Goal: Transaction & Acquisition: Purchase product/service

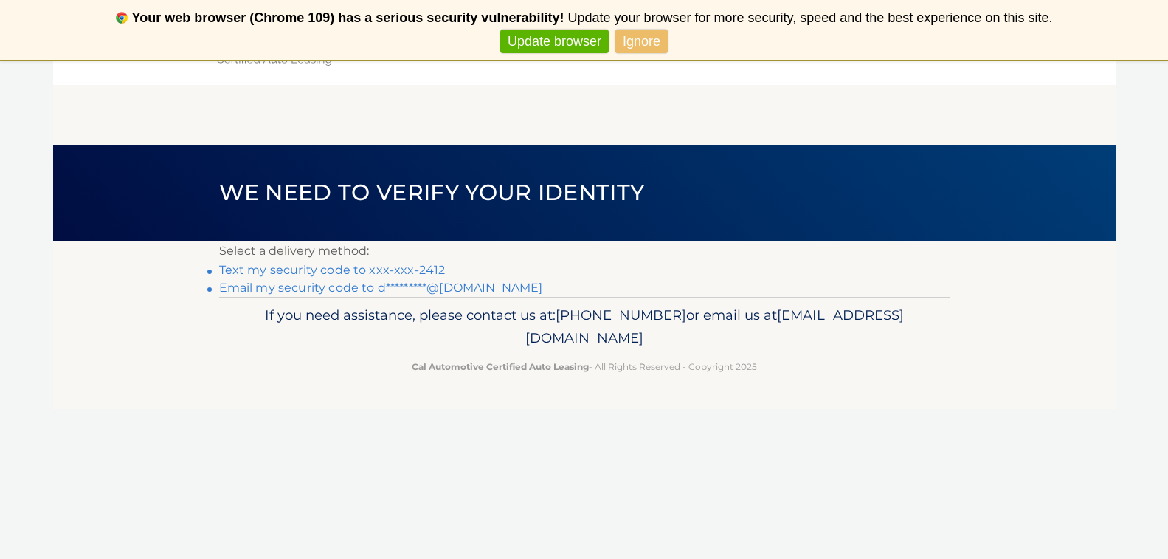
click at [314, 271] on link "Text my security code to xxx-xxx-2412" at bounding box center [332, 270] width 227 height 14
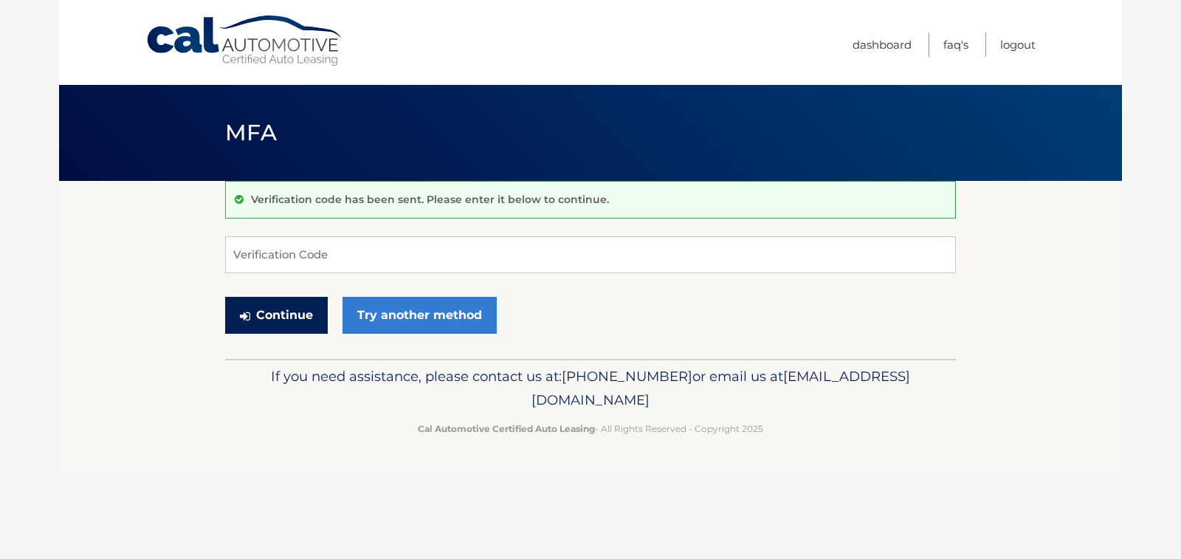
click at [292, 308] on button "Continue" at bounding box center [276, 315] width 103 height 37
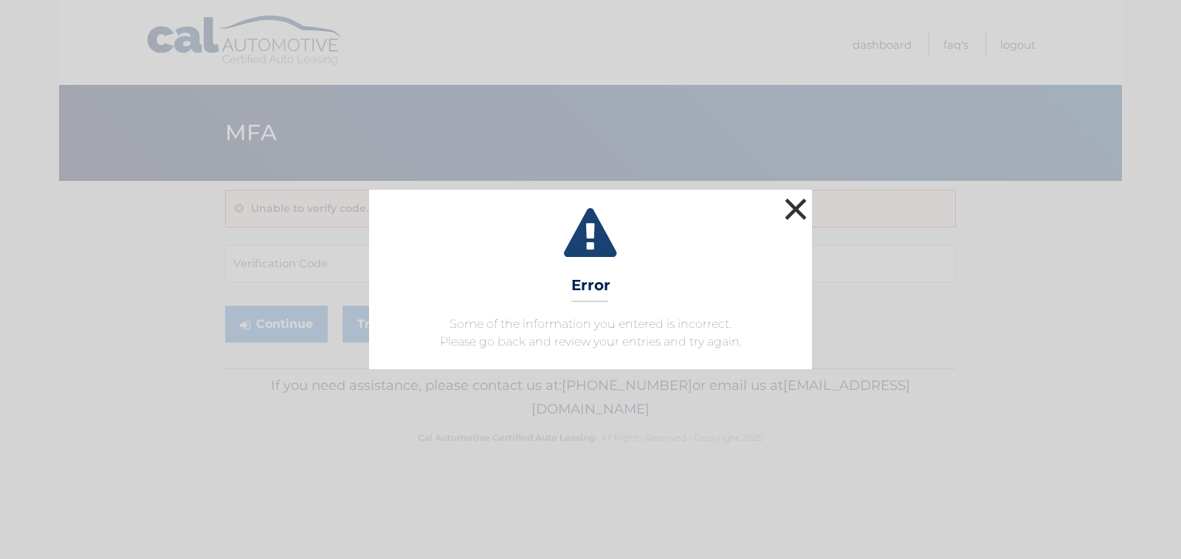
click at [788, 202] on button "×" at bounding box center [796, 209] width 30 height 30
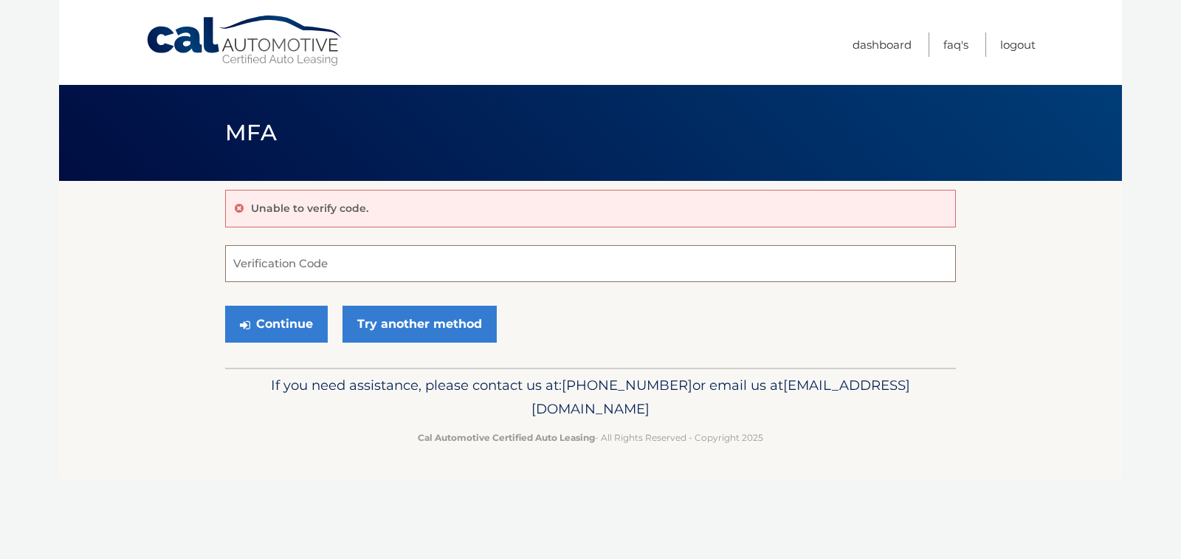
click at [309, 261] on input "Verification Code" at bounding box center [590, 263] width 731 height 37
type input "859384"
click at [290, 330] on button "Continue" at bounding box center [276, 324] width 103 height 37
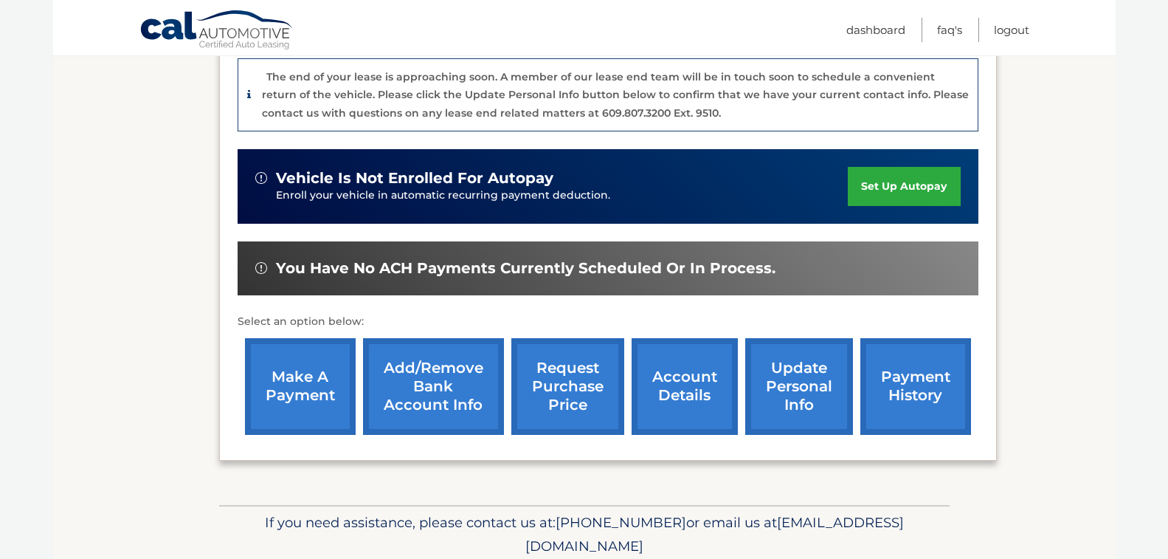
scroll to position [427, 0]
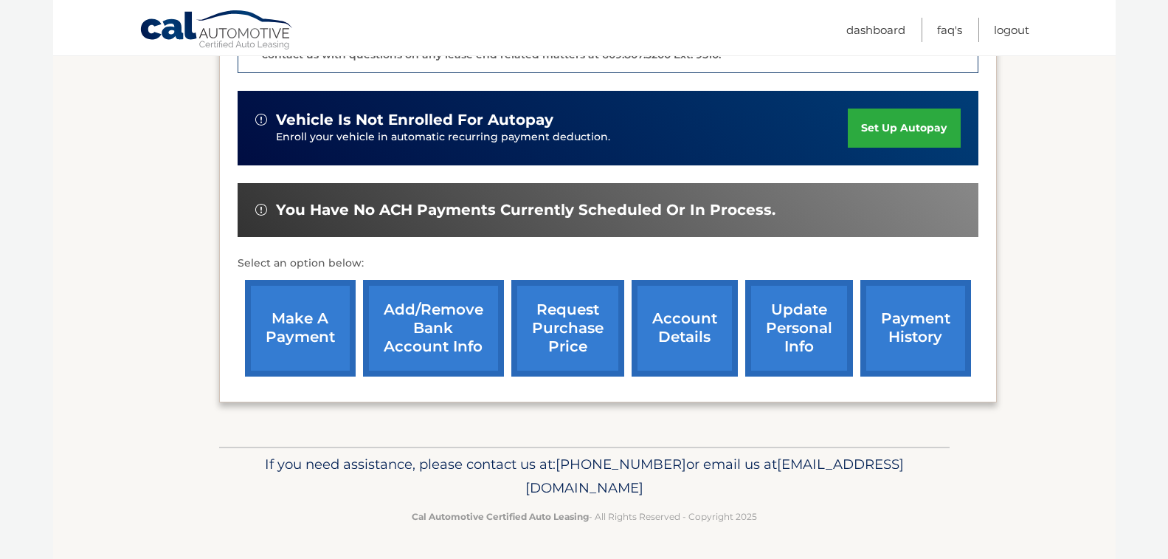
click at [314, 327] on link "make a payment" at bounding box center [300, 328] width 111 height 97
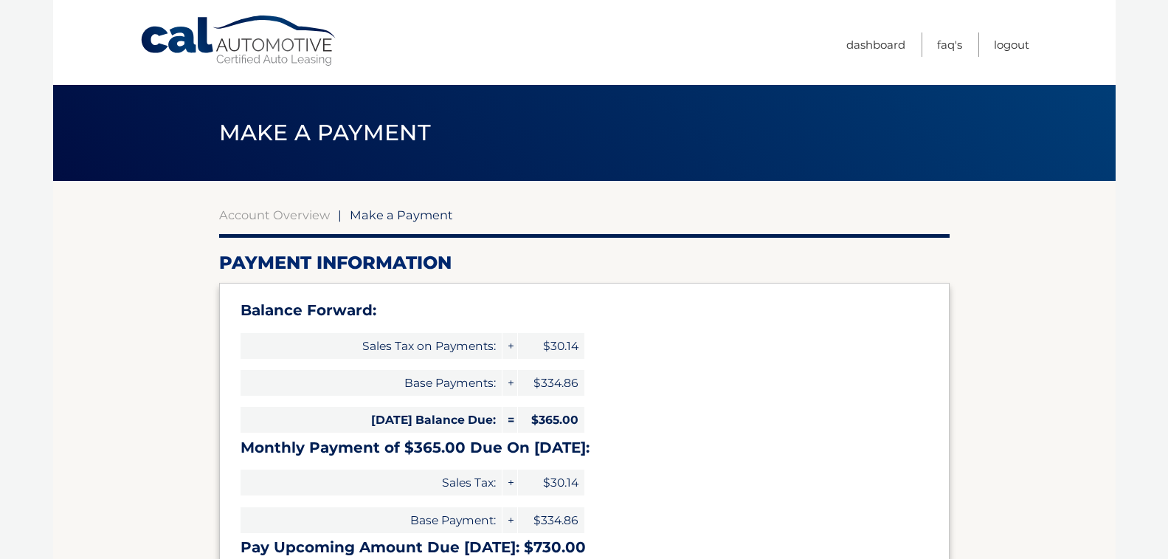
select select "YjIxNjdjZTUtZTE0OS00NWJiLTk5YjQtM2NkMjFiMjdkODdm"
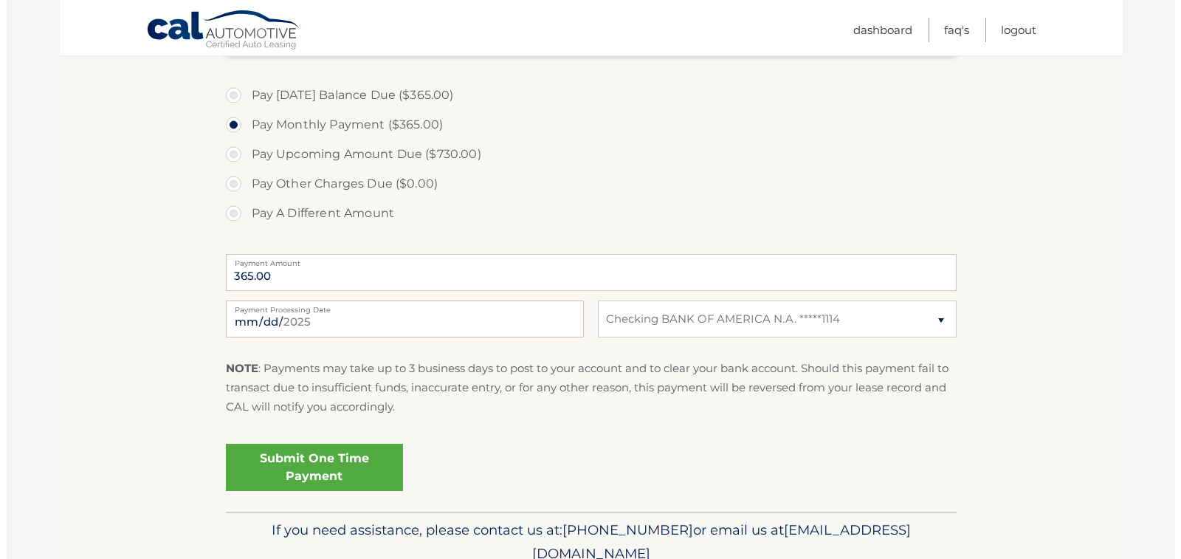
scroll to position [590, 0]
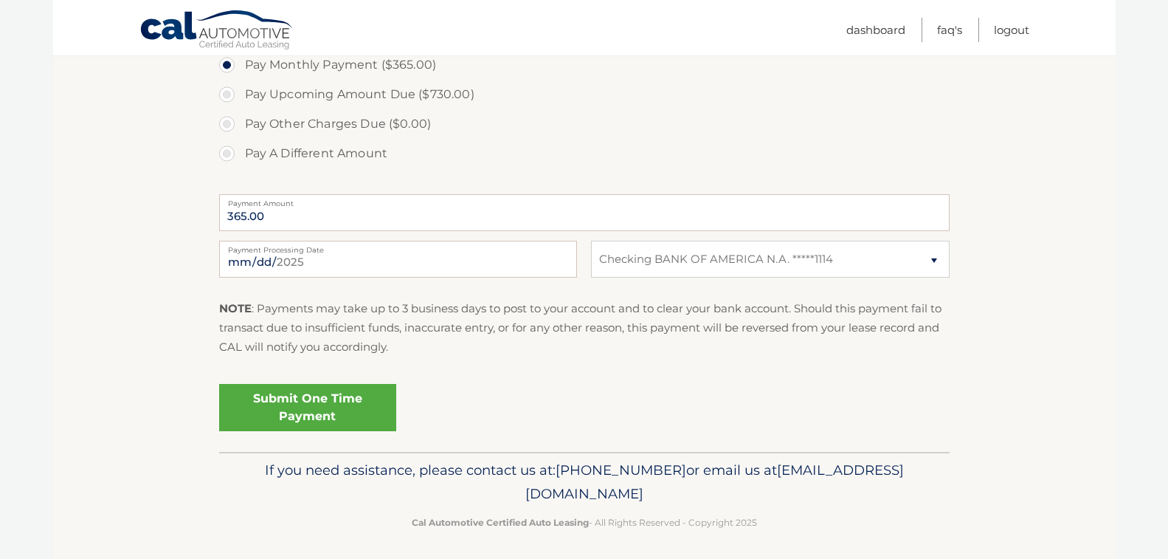
click at [329, 407] on link "Submit One Time Payment" at bounding box center [307, 407] width 177 height 47
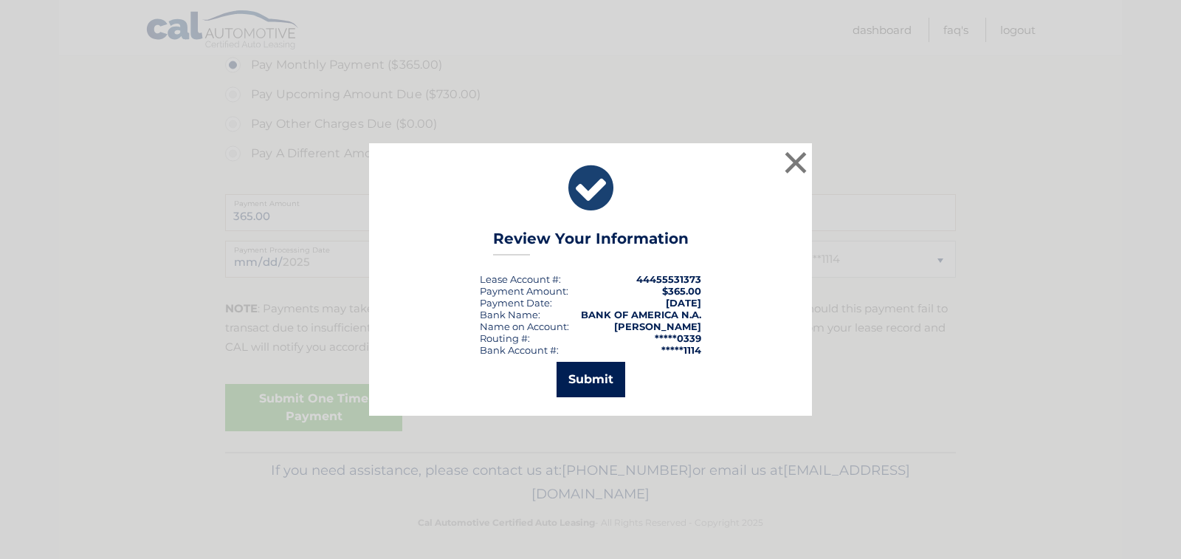
click at [596, 373] on button "Submit" at bounding box center [591, 379] width 69 height 35
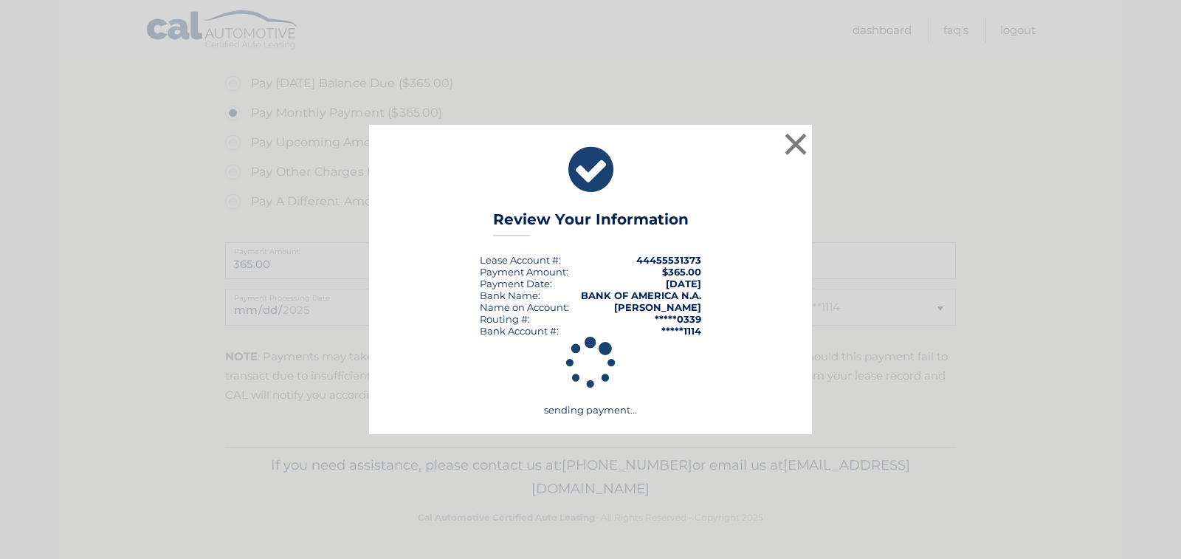
scroll to position [543, 0]
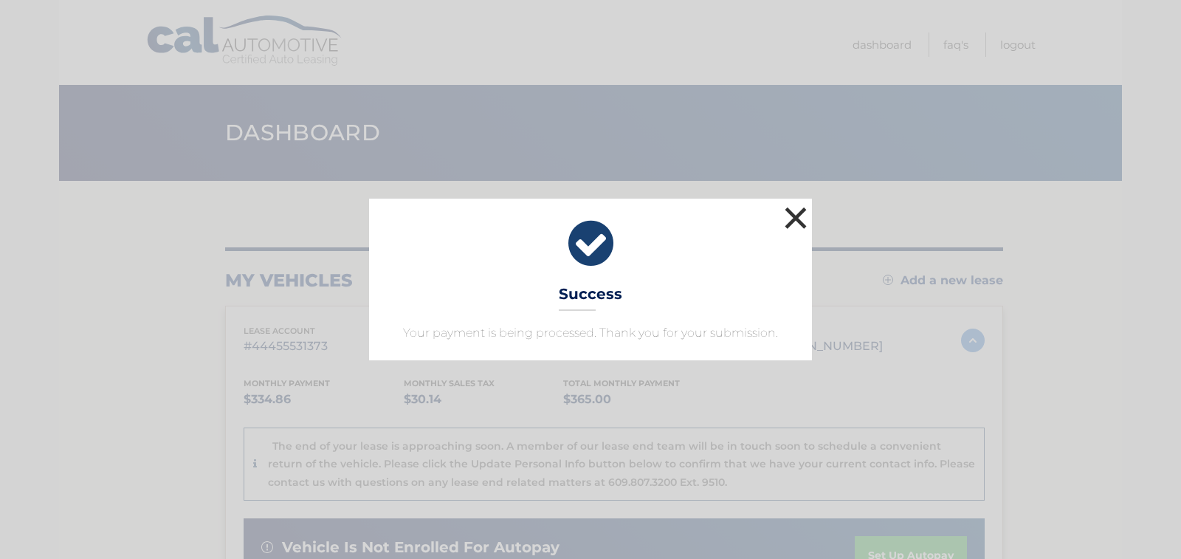
click at [797, 213] on button "×" at bounding box center [796, 218] width 30 height 30
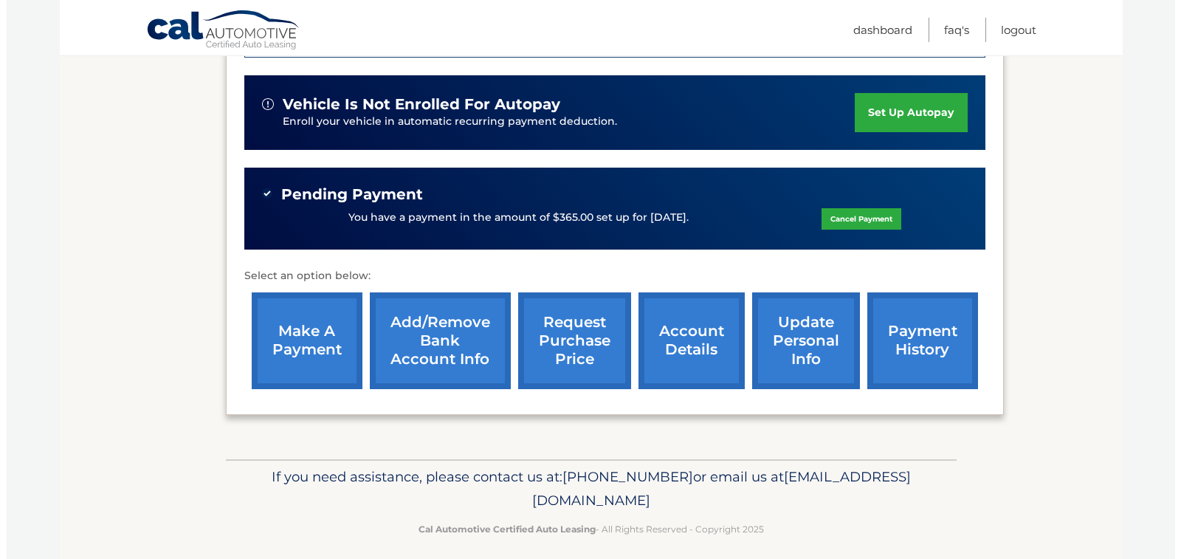
scroll to position [455, 0]
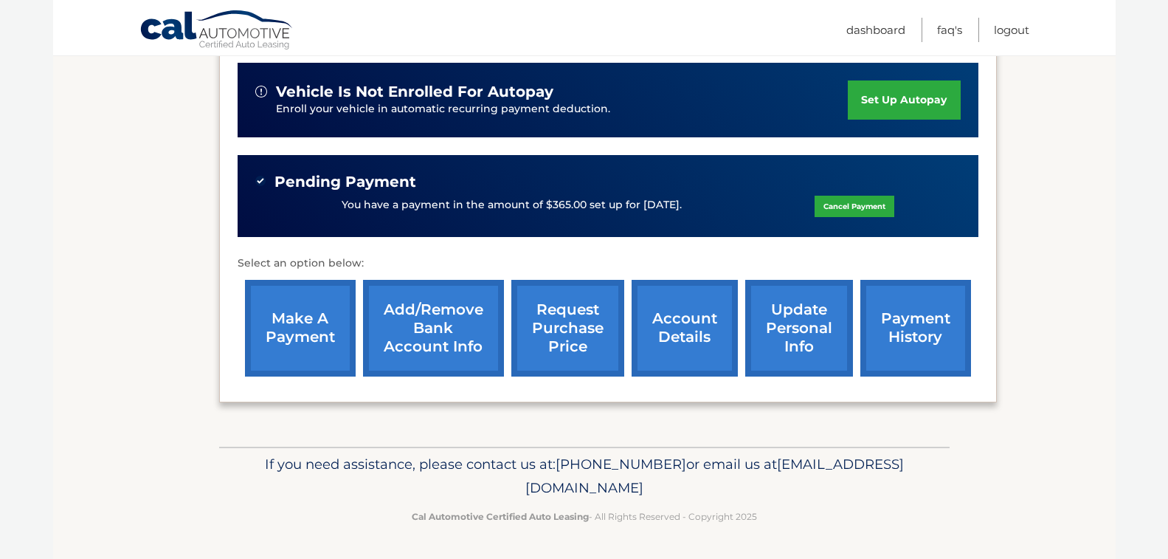
click at [551, 317] on link "request purchase price" at bounding box center [568, 328] width 113 height 97
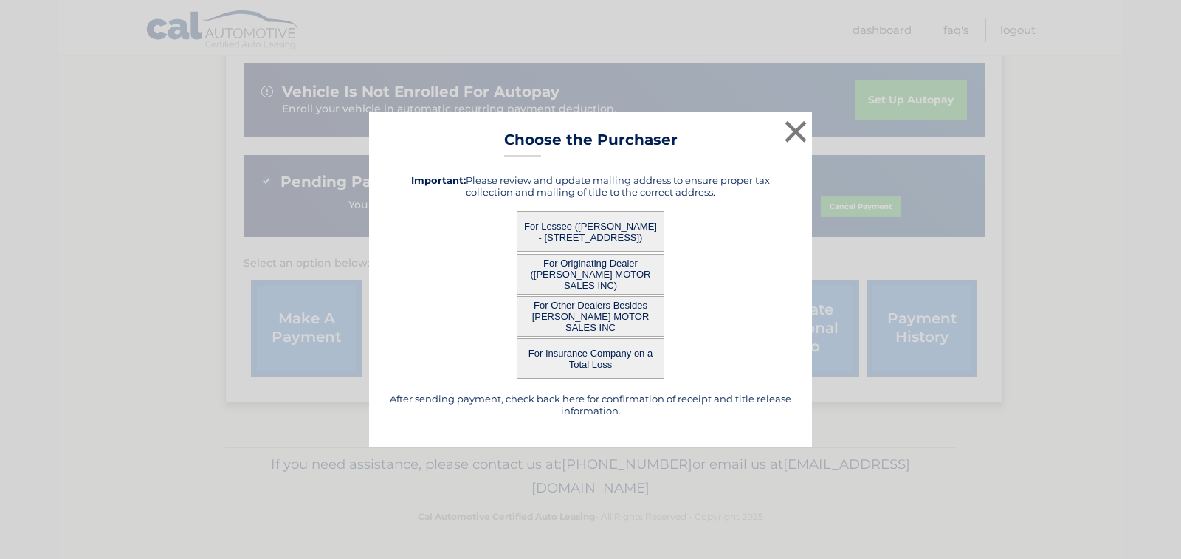
click at [603, 269] on button "For Originating Dealer ([PERSON_NAME] MOTOR SALES INC)" at bounding box center [591, 274] width 148 height 41
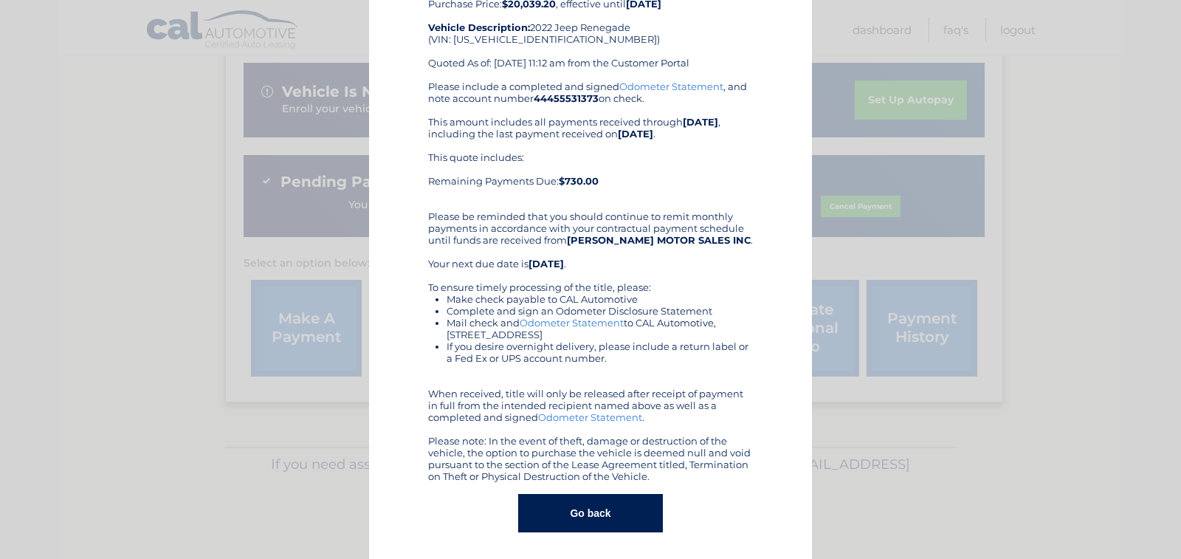
scroll to position [124, 0]
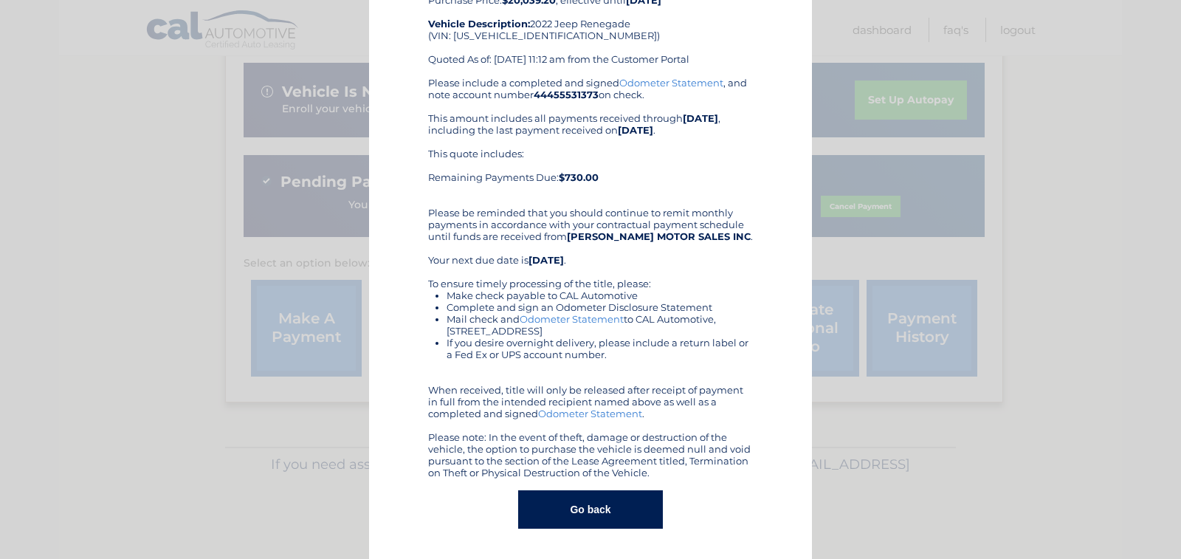
click at [571, 504] on button "Go back" at bounding box center [590, 509] width 144 height 38
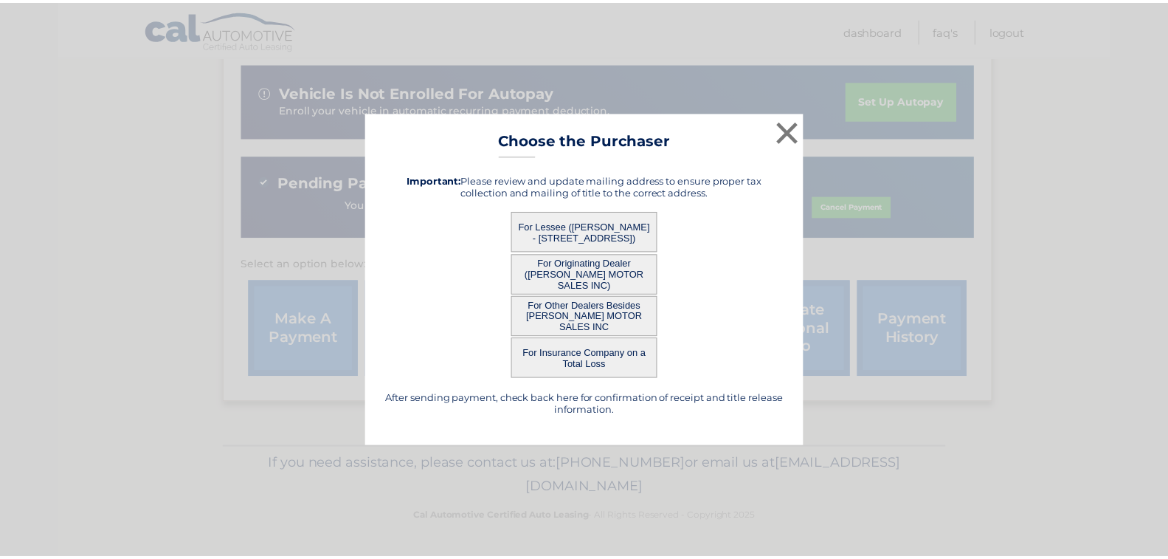
scroll to position [0, 0]
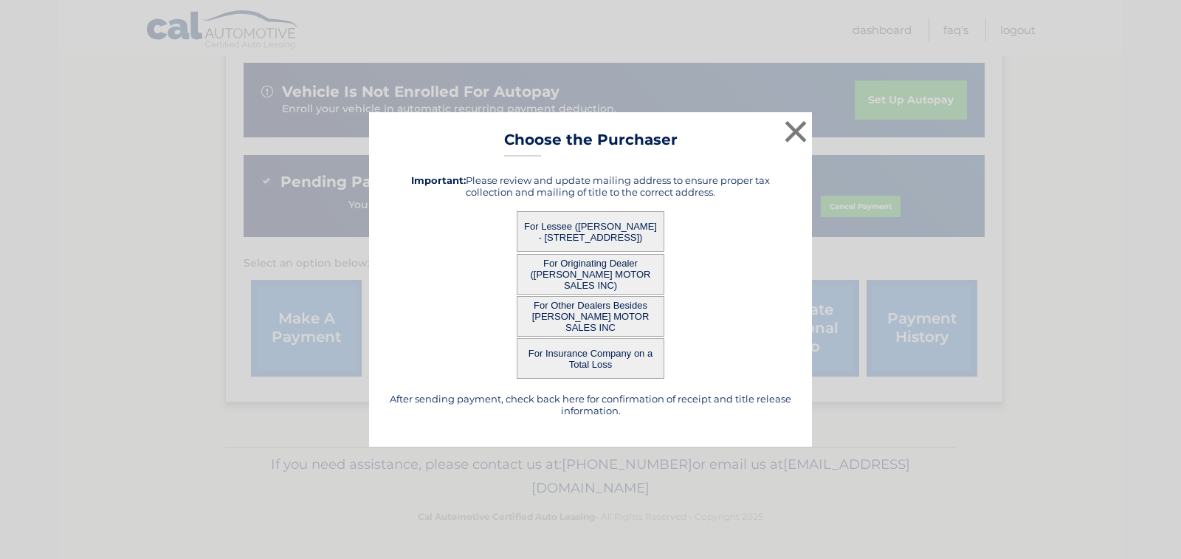
click at [591, 216] on button "For Lessee ([PERSON_NAME] - [STREET_ADDRESS])" at bounding box center [591, 231] width 148 height 41
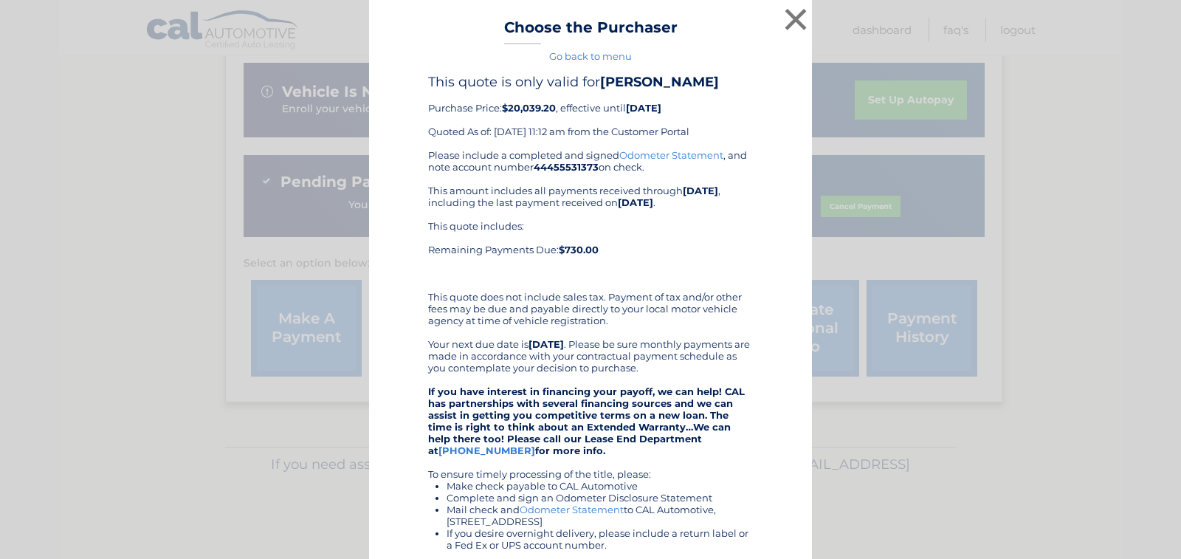
click at [597, 227] on div "This quote includes: Remaining Payments Due: $730.00" at bounding box center [590, 249] width 325 height 59
click at [788, 15] on button "×" at bounding box center [796, 19] width 30 height 30
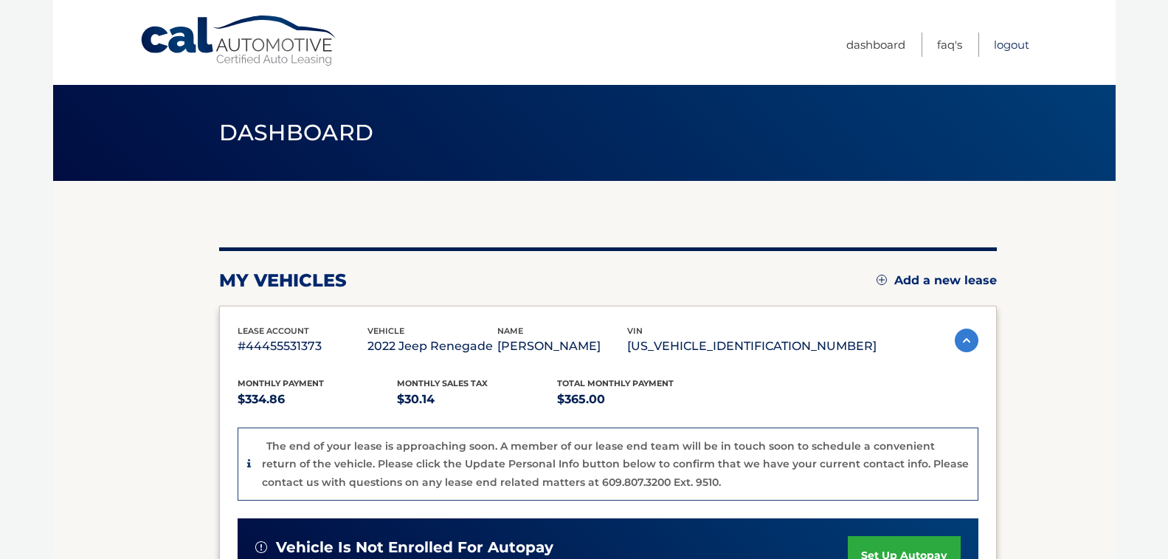
click at [1016, 44] on link "Logout" at bounding box center [1011, 44] width 35 height 24
